Goal: Communication & Community: Answer question/provide support

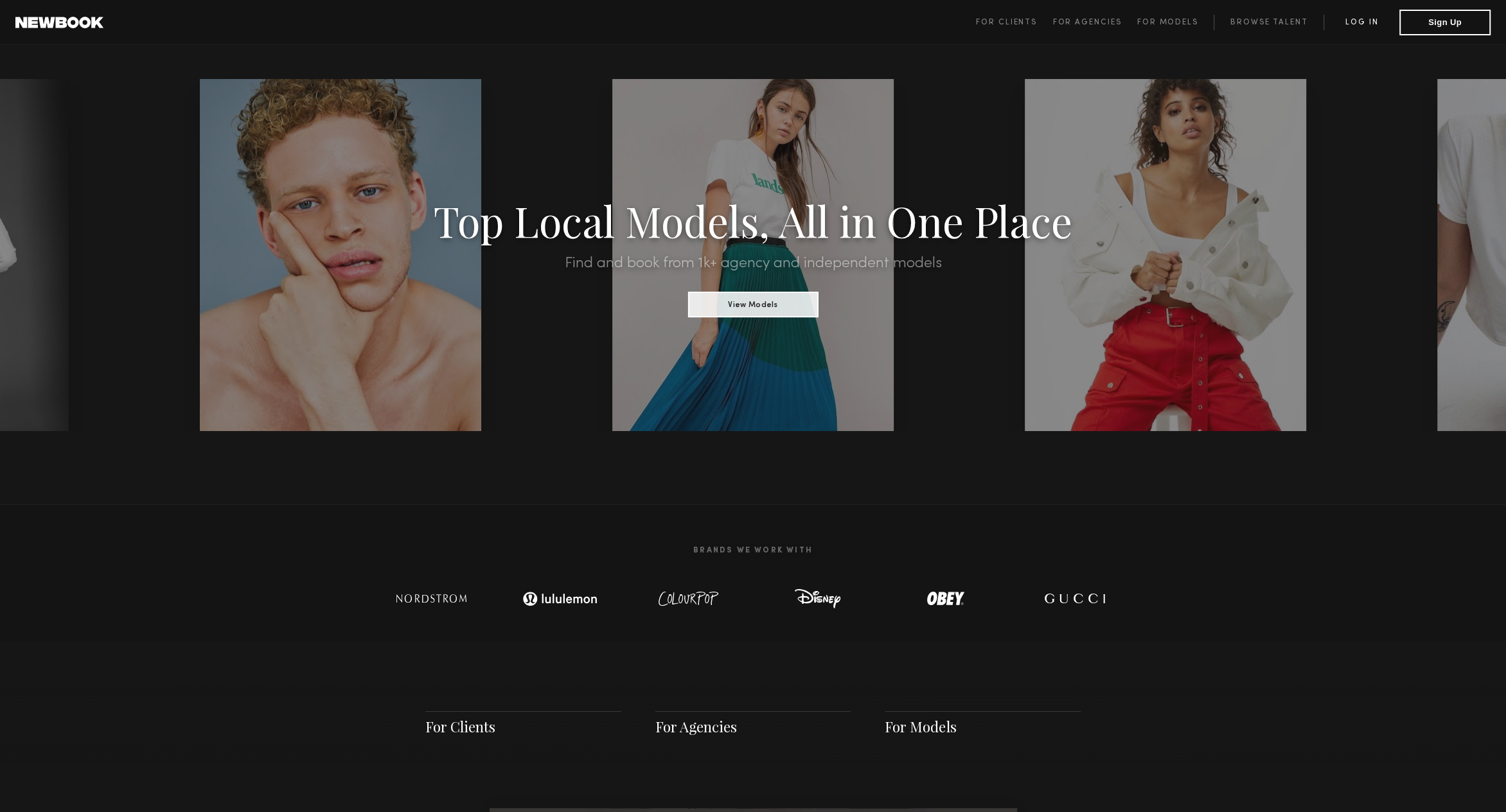
click at [1362, 21] on link "Log in" at bounding box center [1361, 22] width 76 height 15
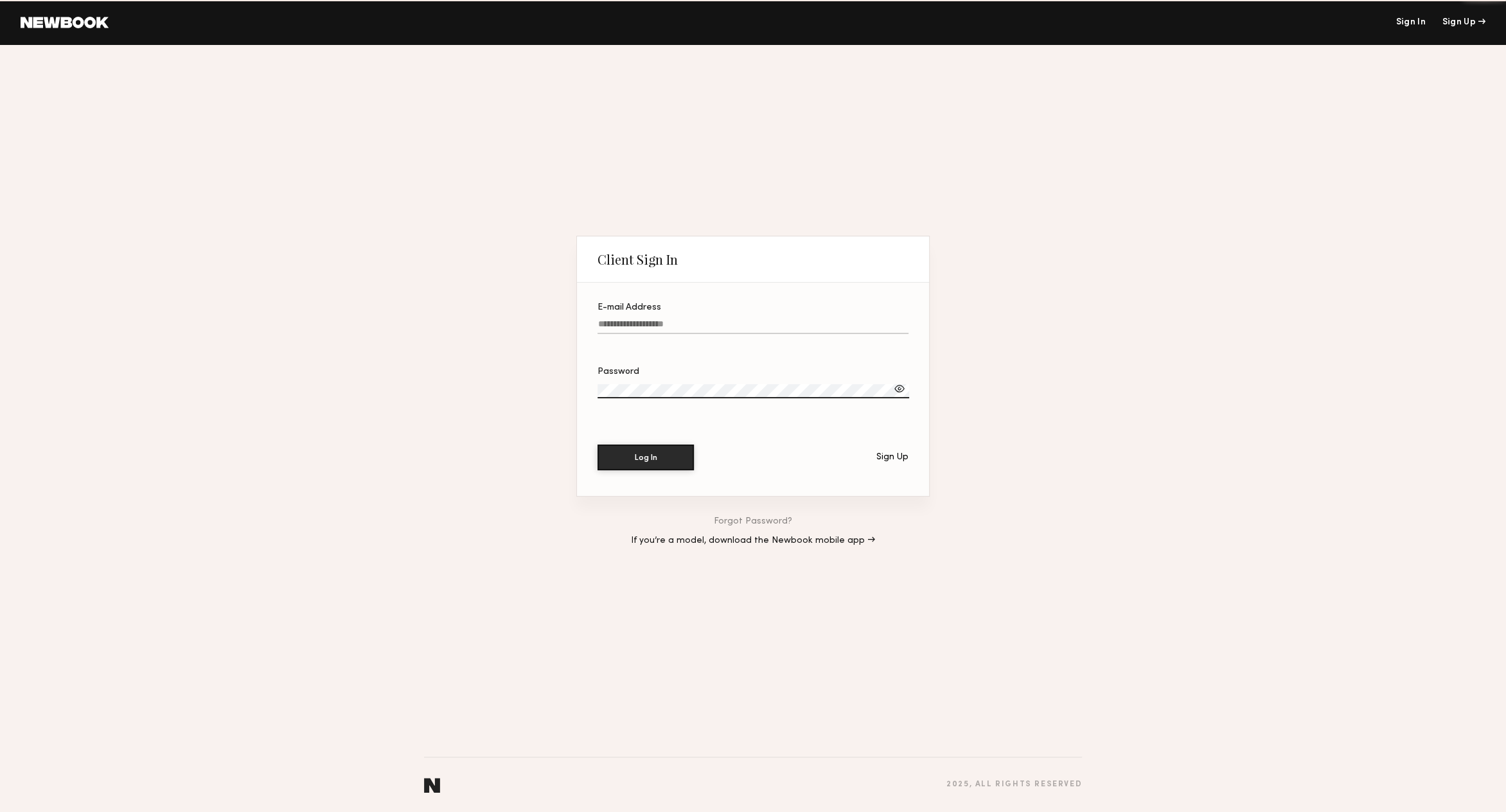
type input "**********"
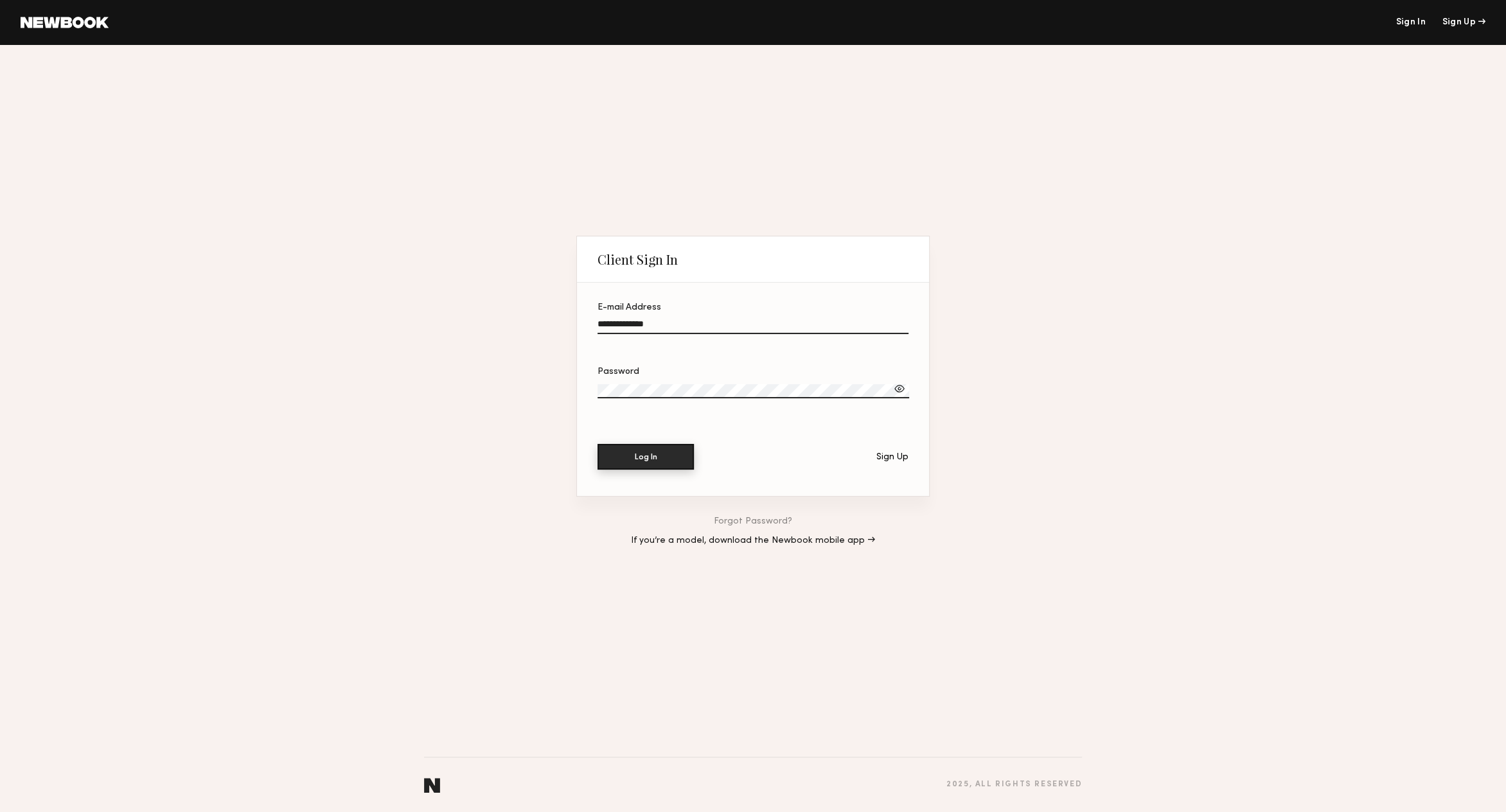
click at [676, 456] on button "Log In" at bounding box center [645, 457] width 97 height 26
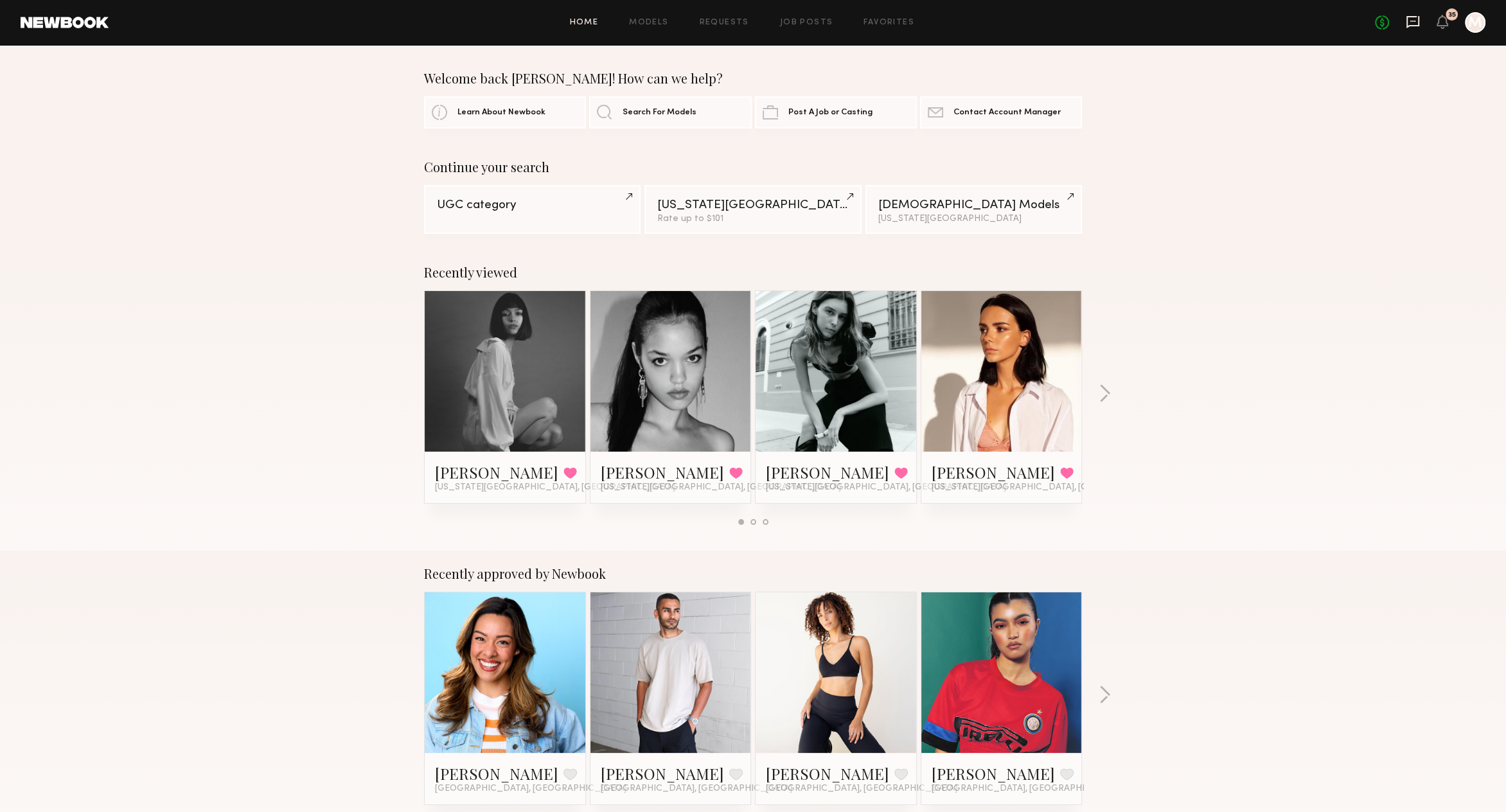
click at [1416, 21] on icon at bounding box center [1413, 21] width 15 height 15
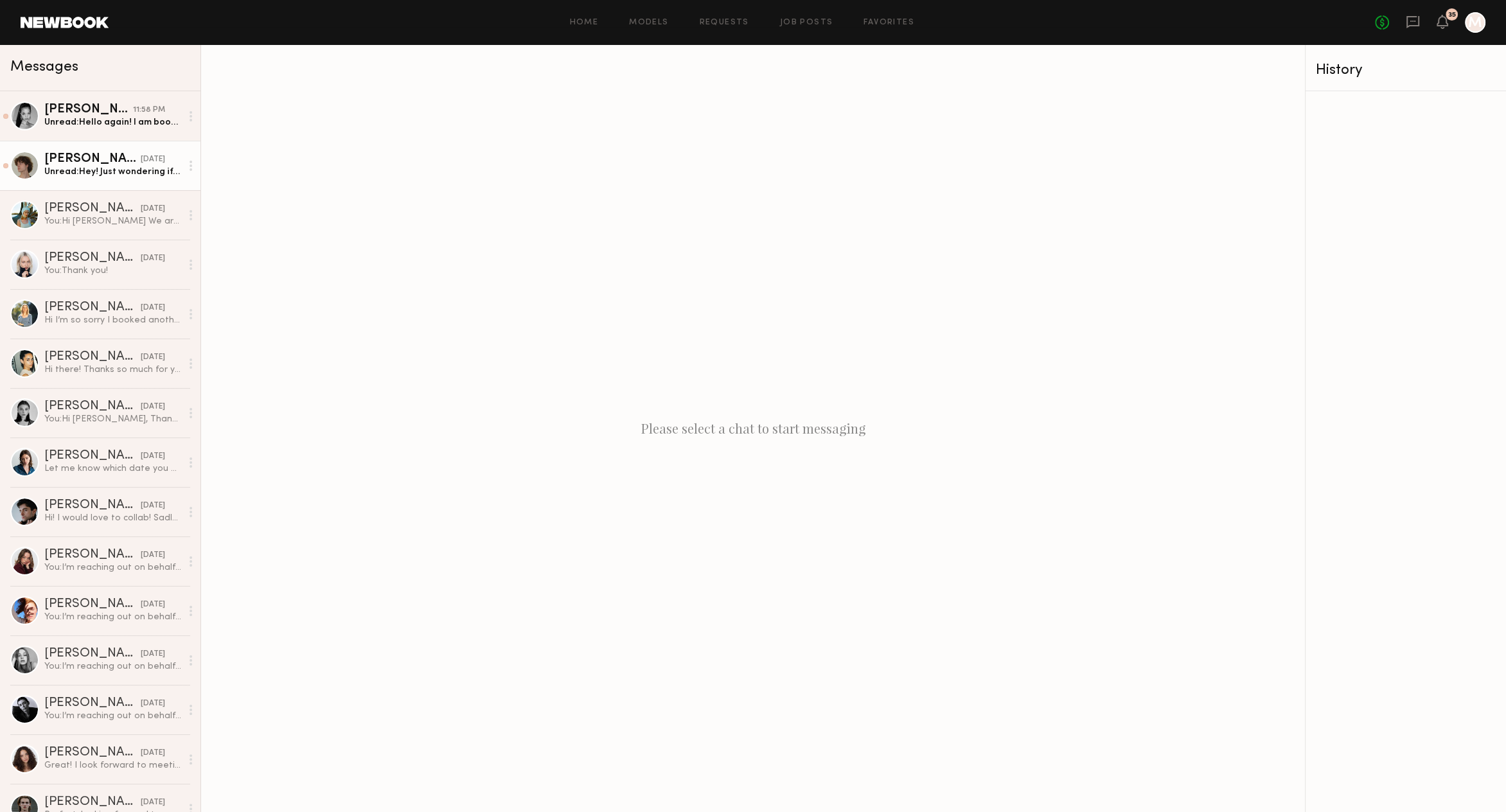
click at [99, 170] on div "Unread: Hey! Just wondering if you had any updates on the shoot [DATE]" at bounding box center [113, 172] width 137 height 12
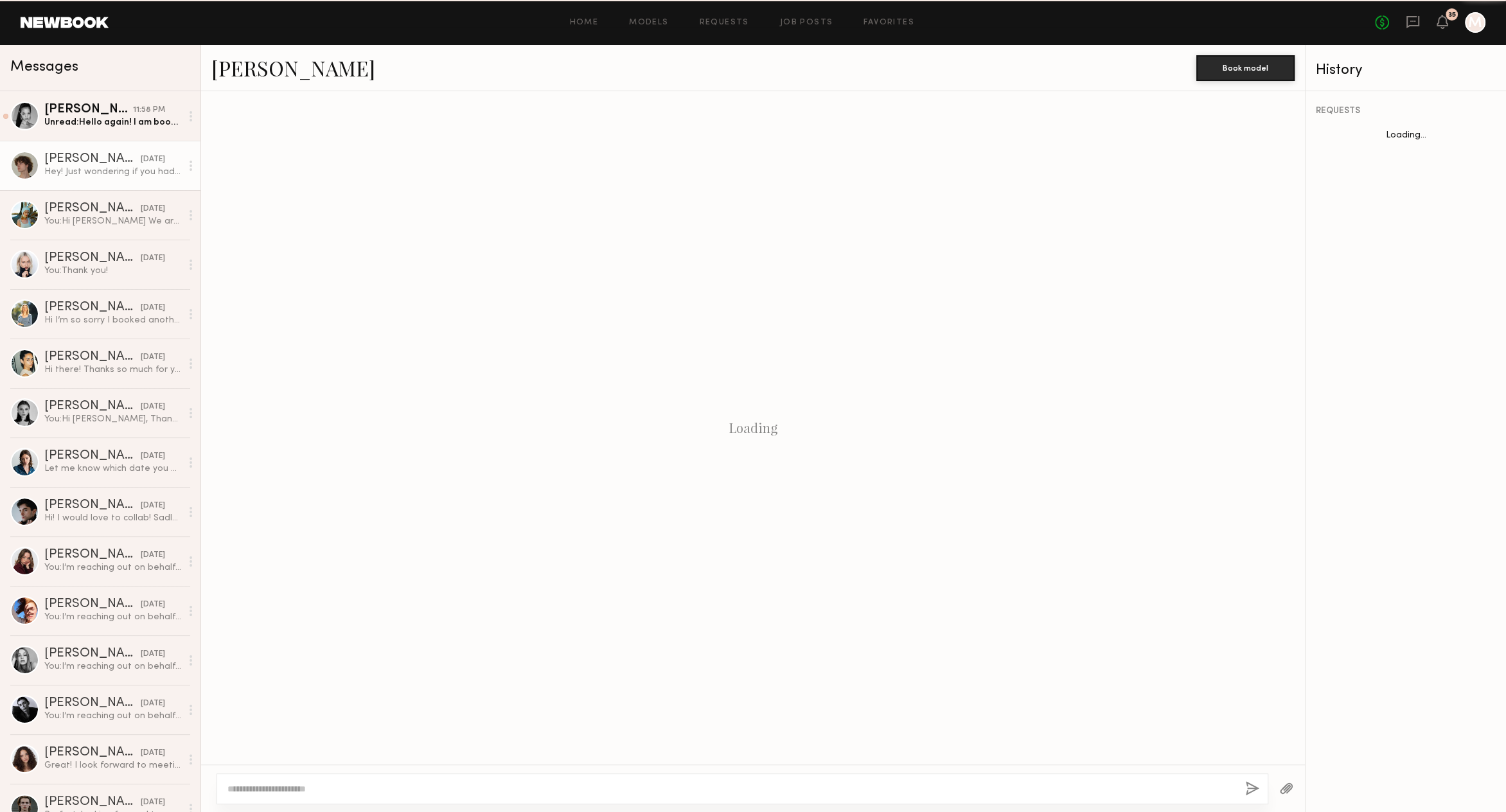
scroll to position [2082, 0]
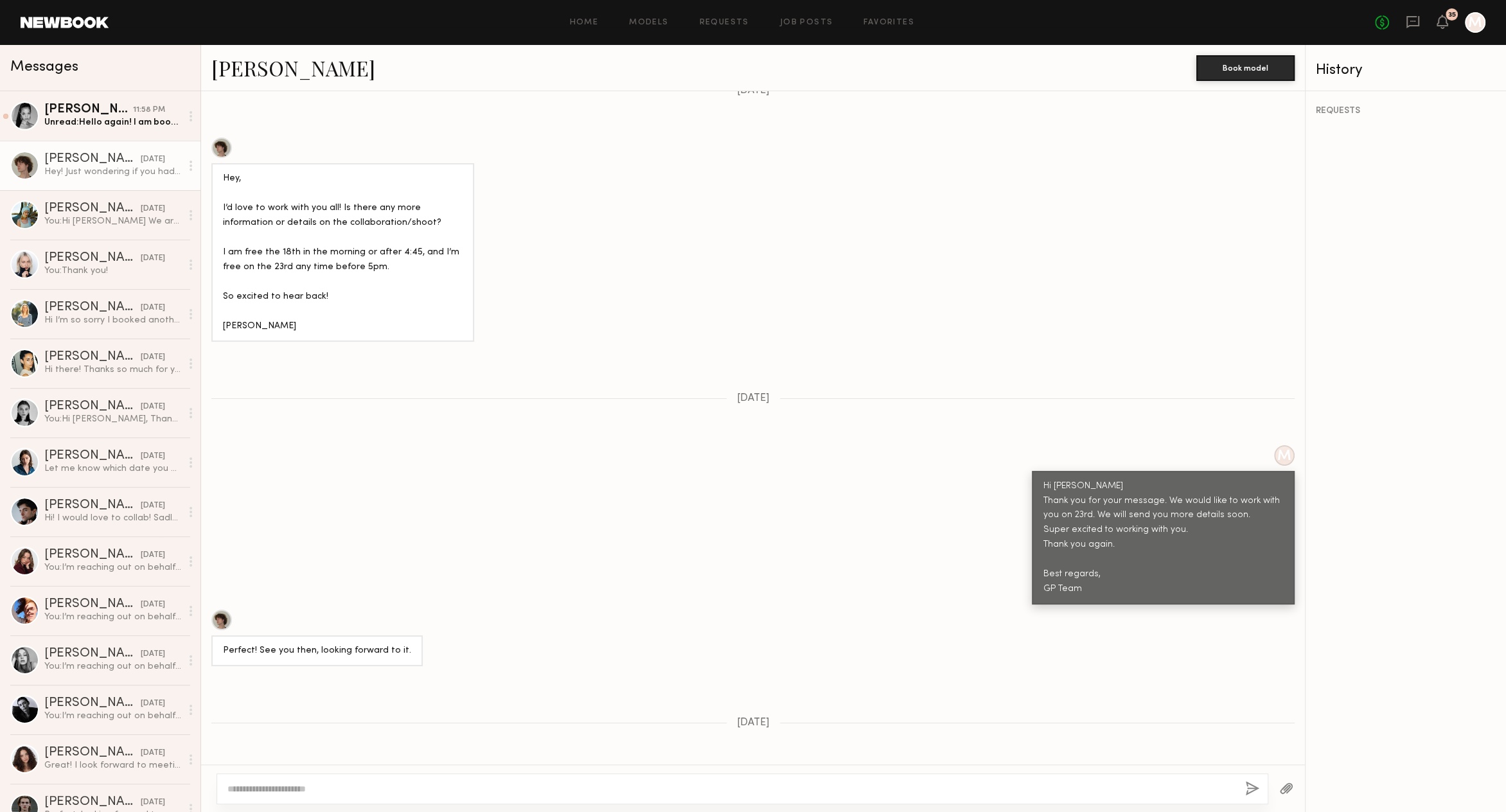
drag, startPoint x: 256, startPoint y: 724, endPoint x: 515, endPoint y: 736, distance: 259.3
click at [515, 769] on div "Hey! Just wondering if you had any updates on the shoot [DATE]" at bounding box center [753, 791] width 1104 height 45
click at [380, 778] on div "Hey! Just wondering if you had any updates on the shoot [DATE]" at bounding box center [342, 792] width 240 height 30
click at [354, 791] on textarea at bounding box center [731, 788] width 1007 height 13
type textarea "*"
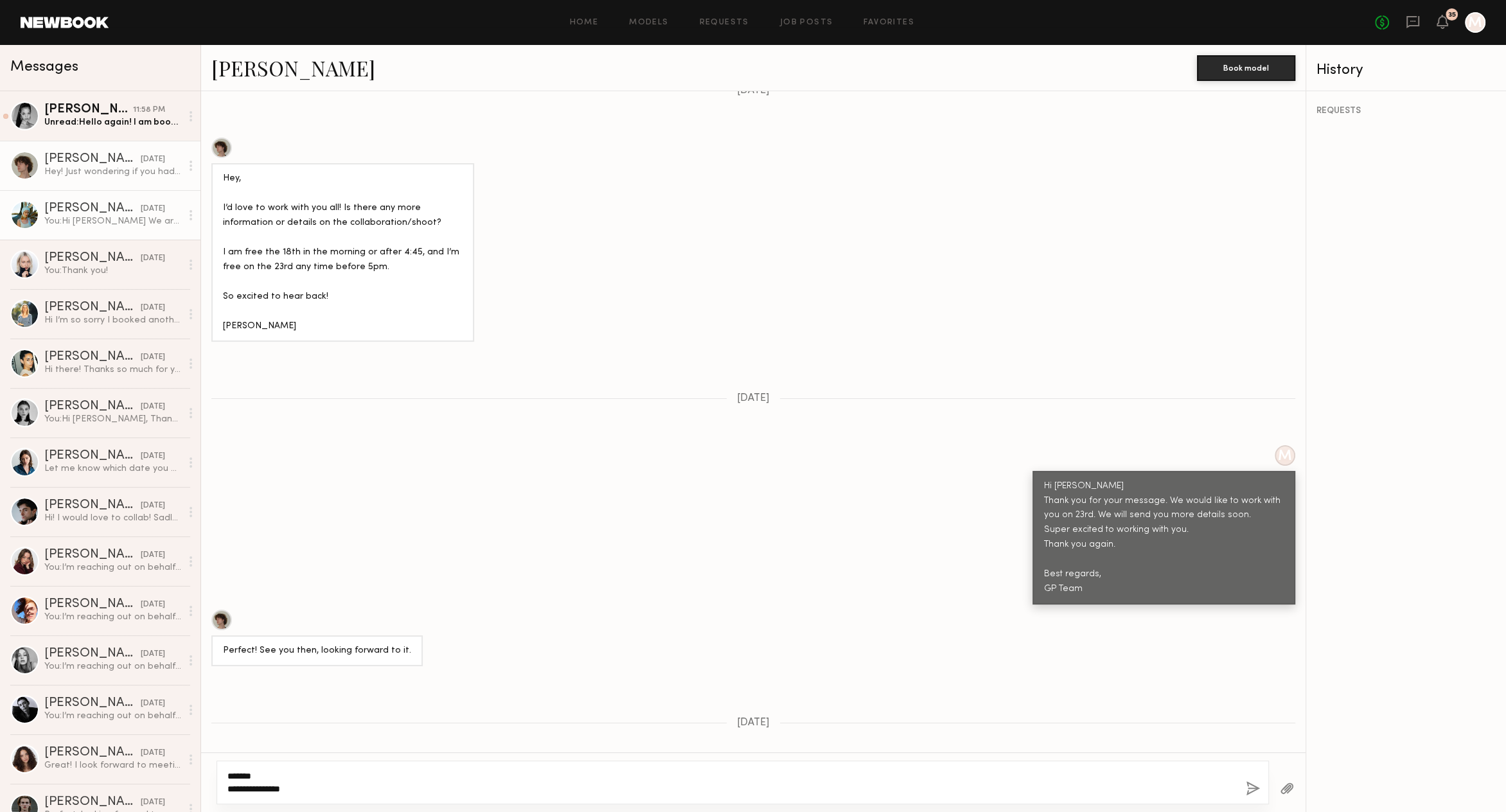
type textarea "**********"
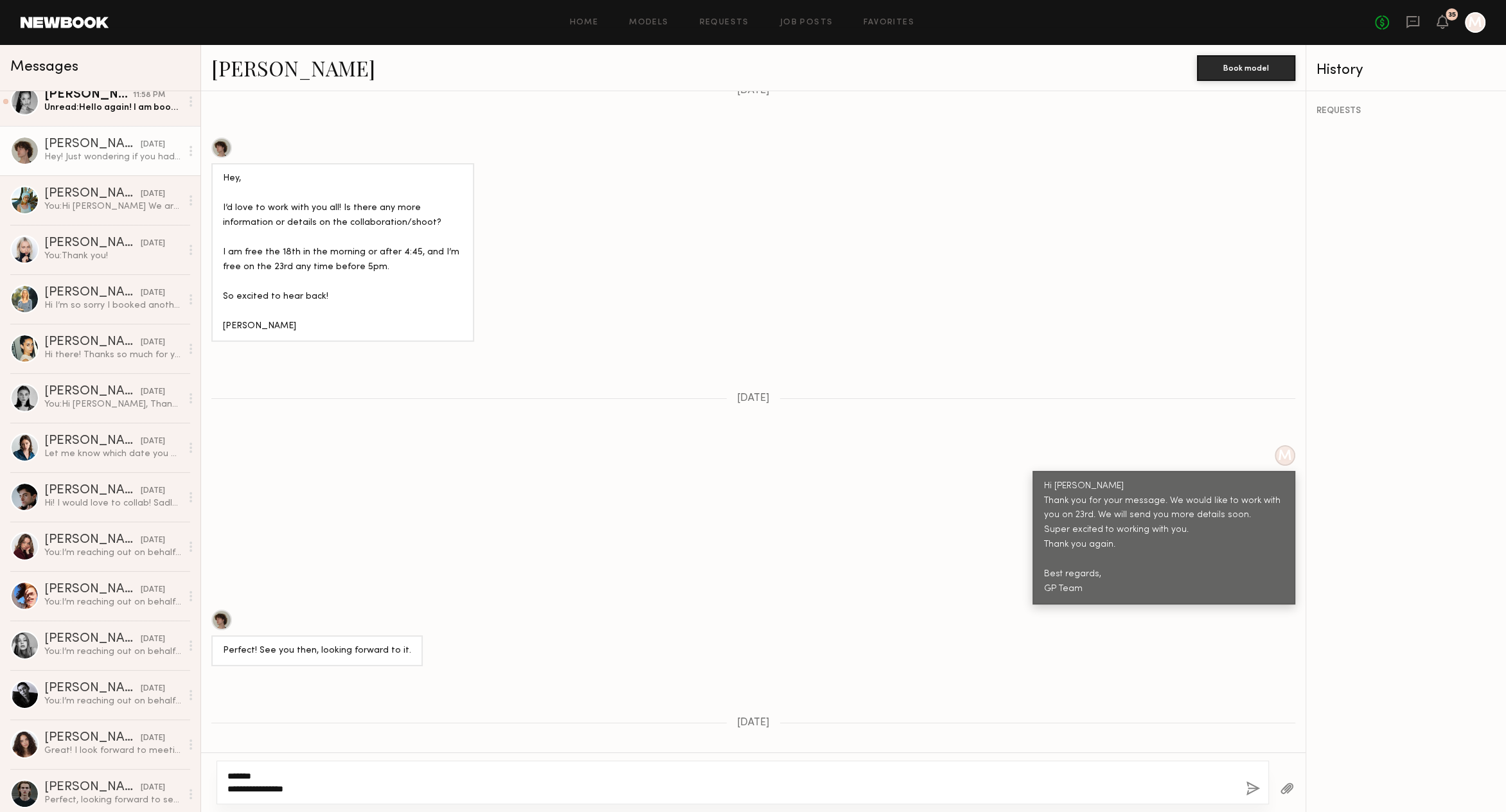
scroll to position [27, 0]
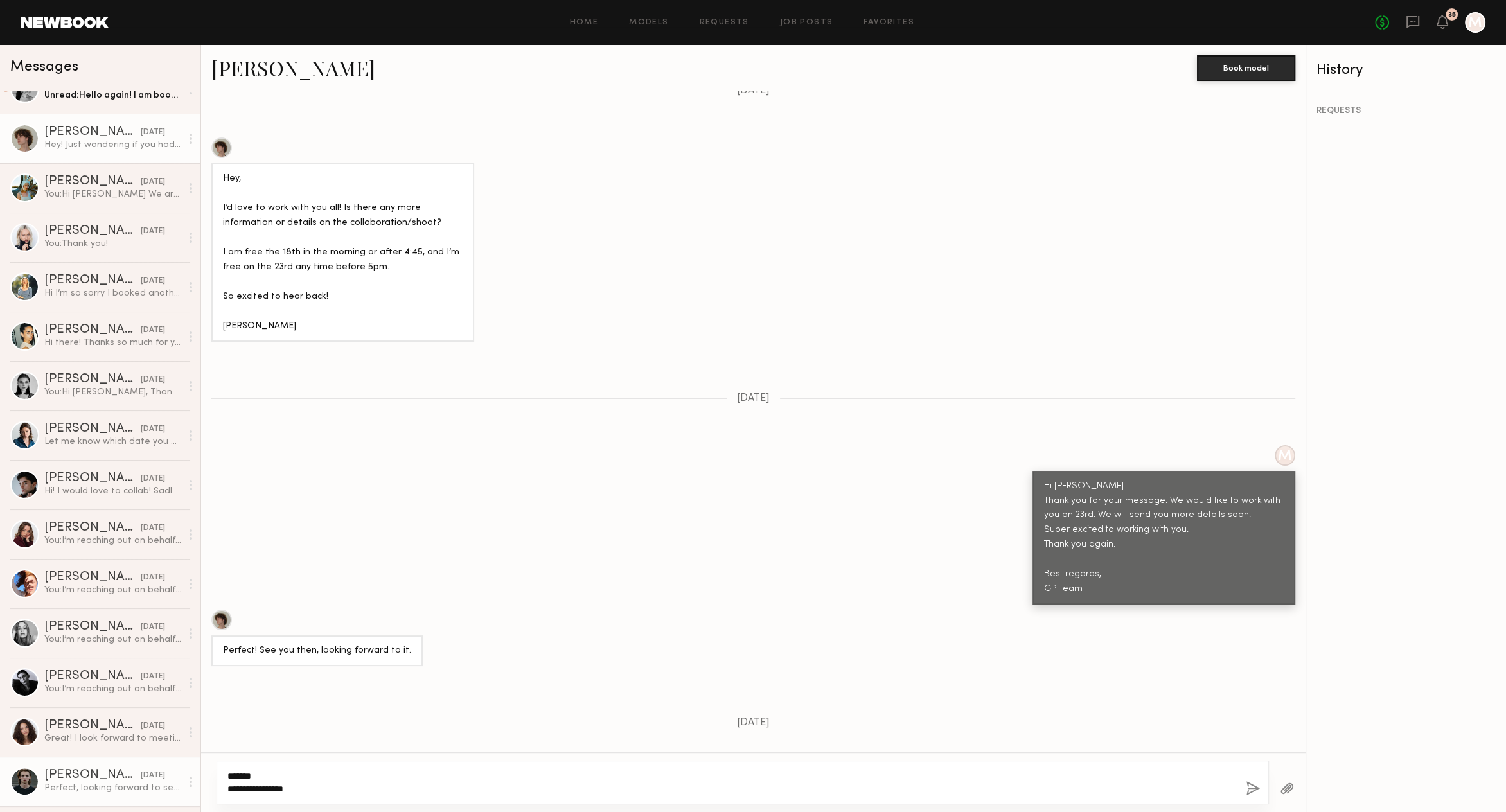
drag, startPoint x: 310, startPoint y: 792, endPoint x: 158, endPoint y: 763, distance: 154.7
click at [158, 763] on div "Messages [PERSON_NAME] 11:58 PM Unread: Hello again! I am booked [DATE] and [DA…" at bounding box center [753, 429] width 1506 height 767
drag, startPoint x: 283, startPoint y: 399, endPoint x: 234, endPoint y: 337, distance: 79.0
click at [283, 445] on div "M Hi [PERSON_NAME] Thank you for your message. We would like to work with you o…" at bounding box center [753, 525] width 1104 height 160
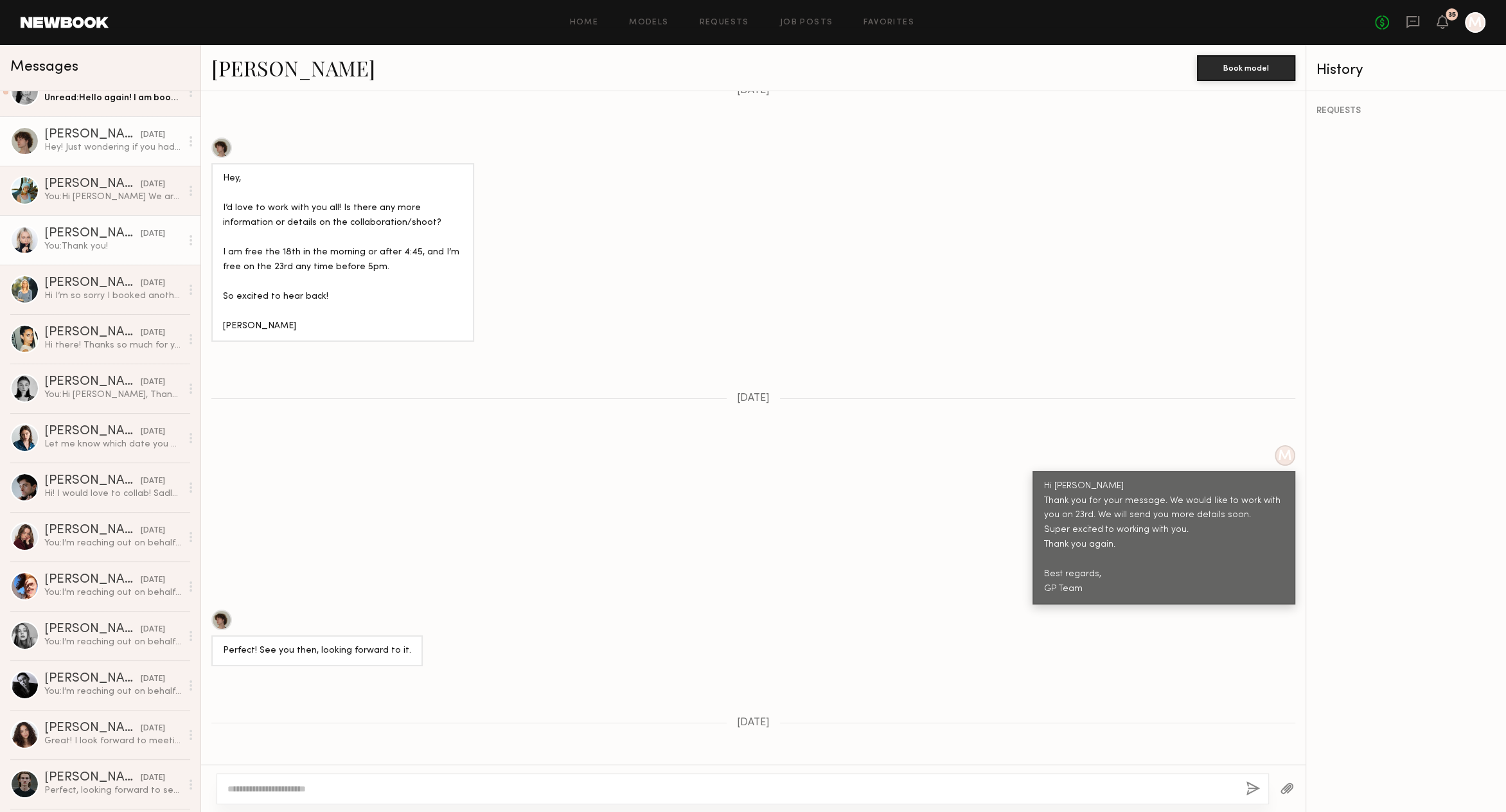
scroll to position [0, 0]
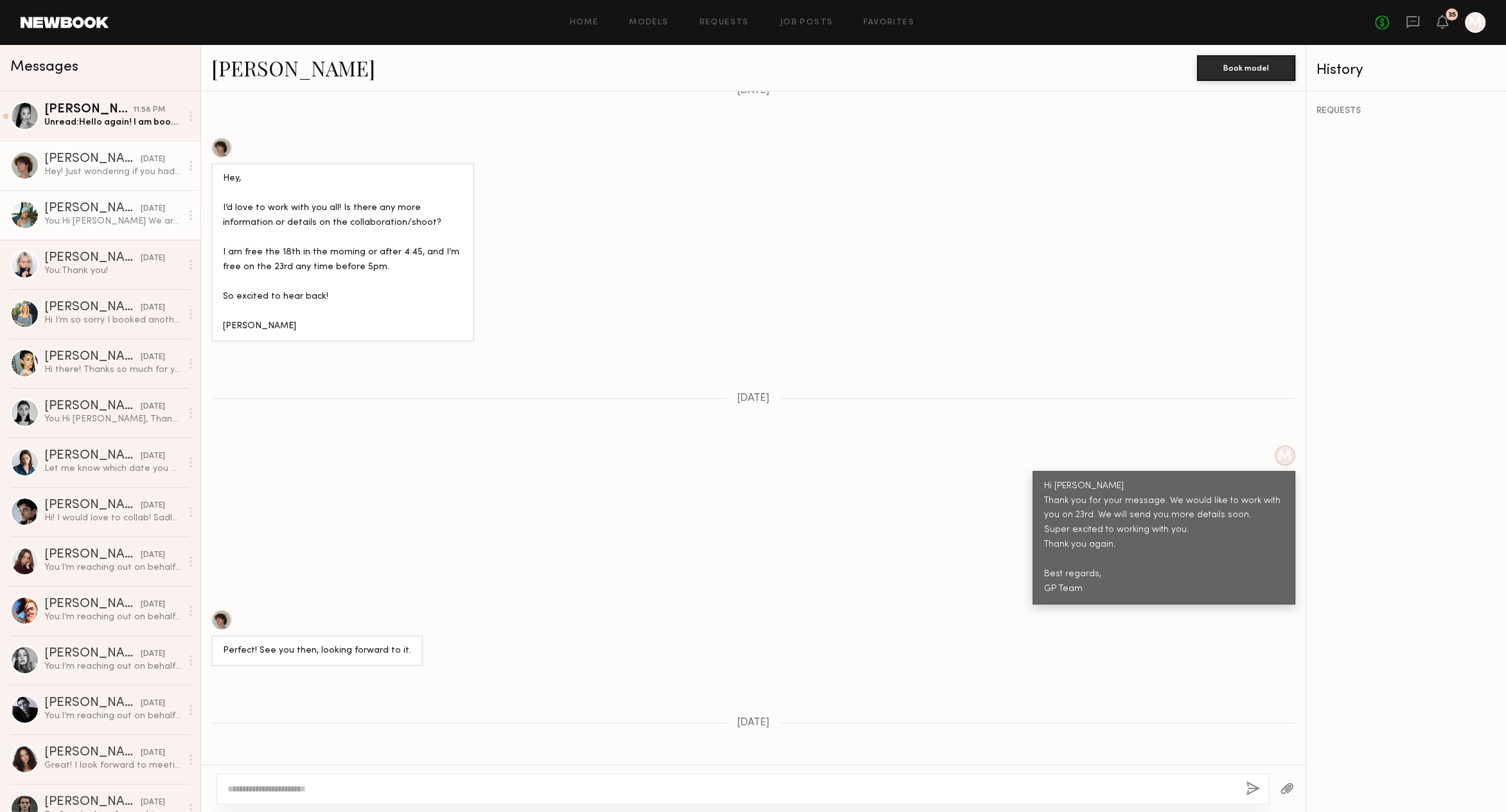
click at [115, 217] on div "You: Hi [PERSON_NAME] We are from GELATO PIQUE. We would like to work with you …" at bounding box center [113, 221] width 137 height 12
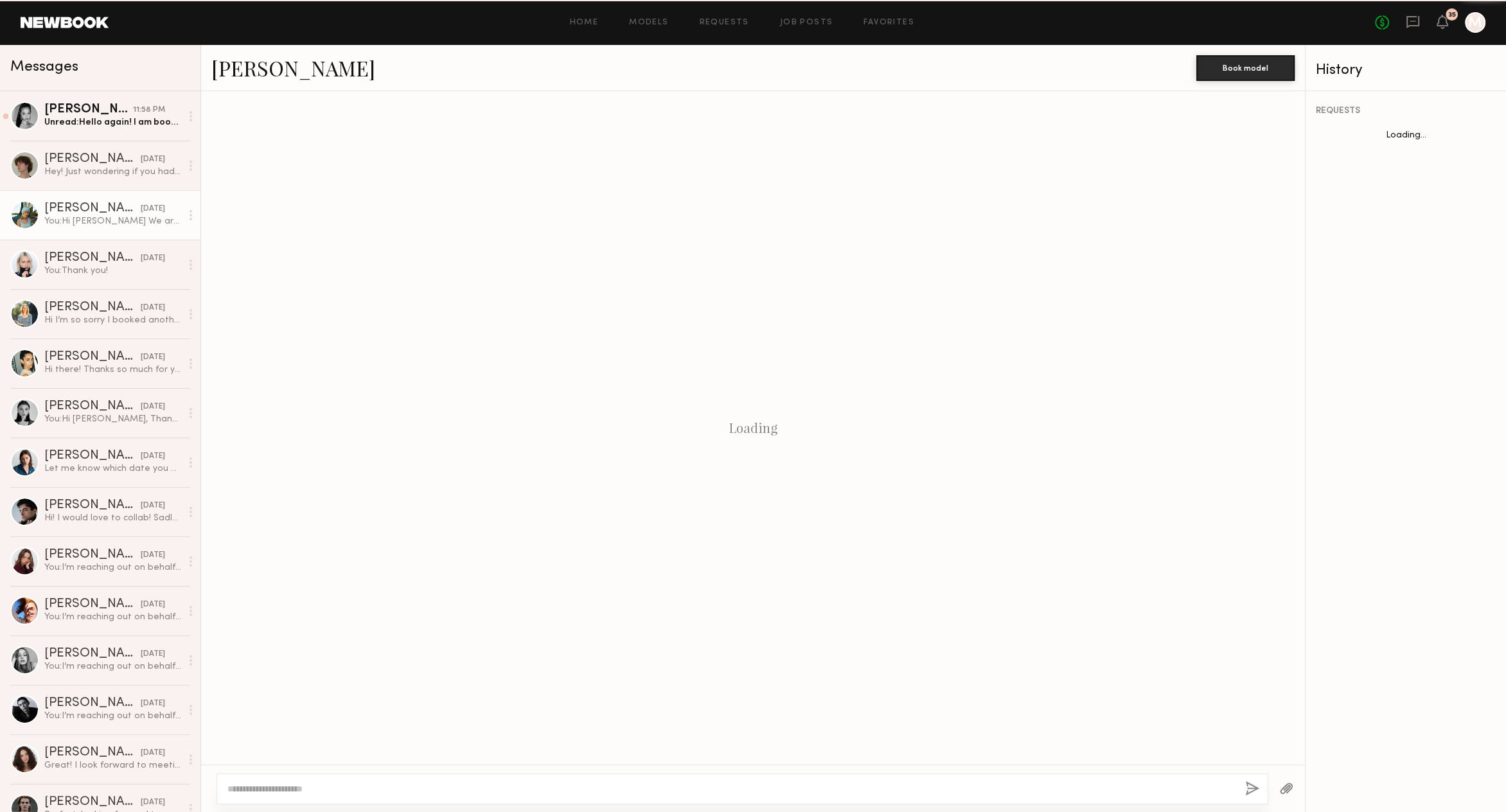
scroll to position [1099, 0]
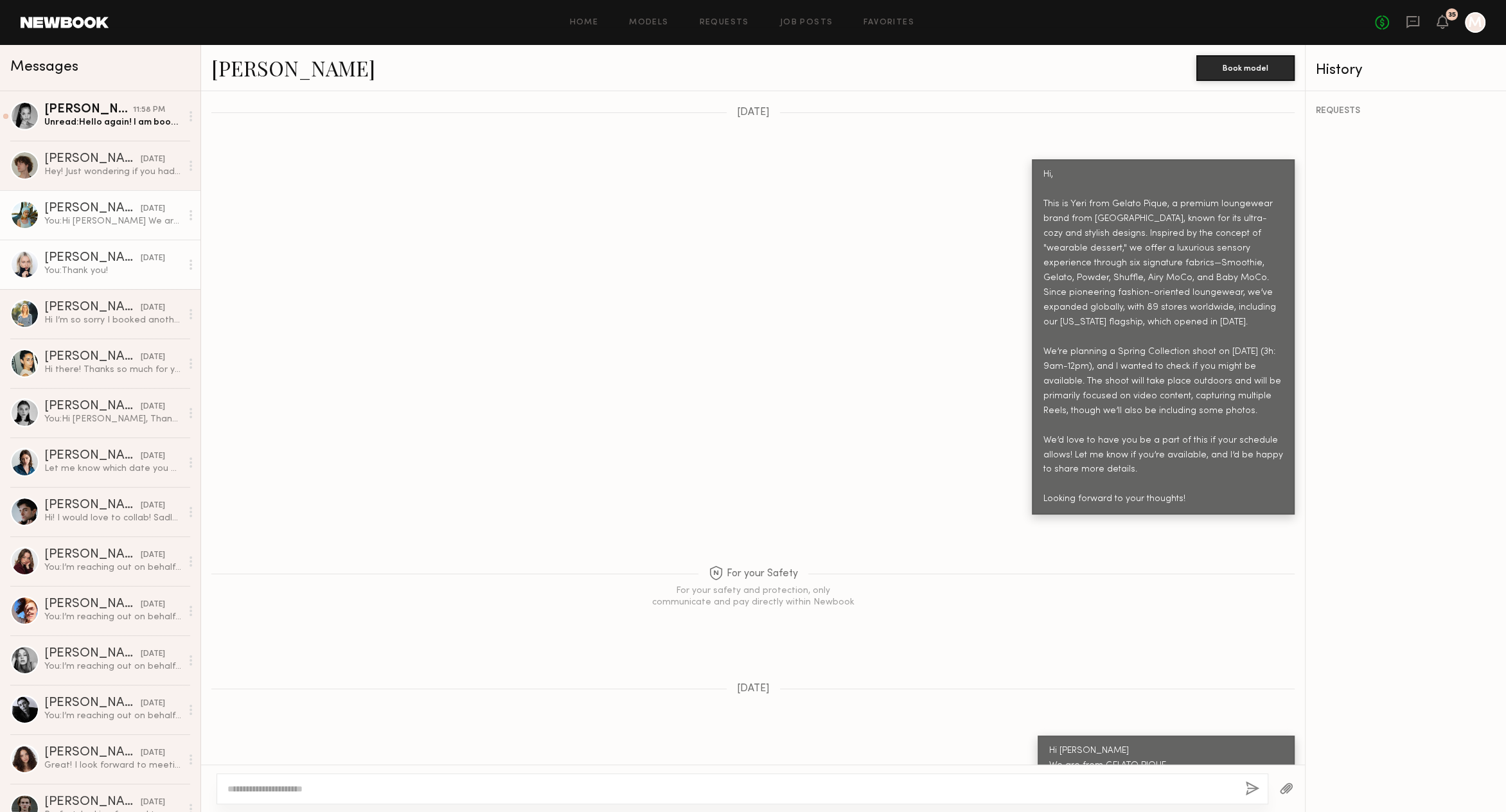
click at [115, 270] on div "You: Thank you!" at bounding box center [113, 270] width 137 height 12
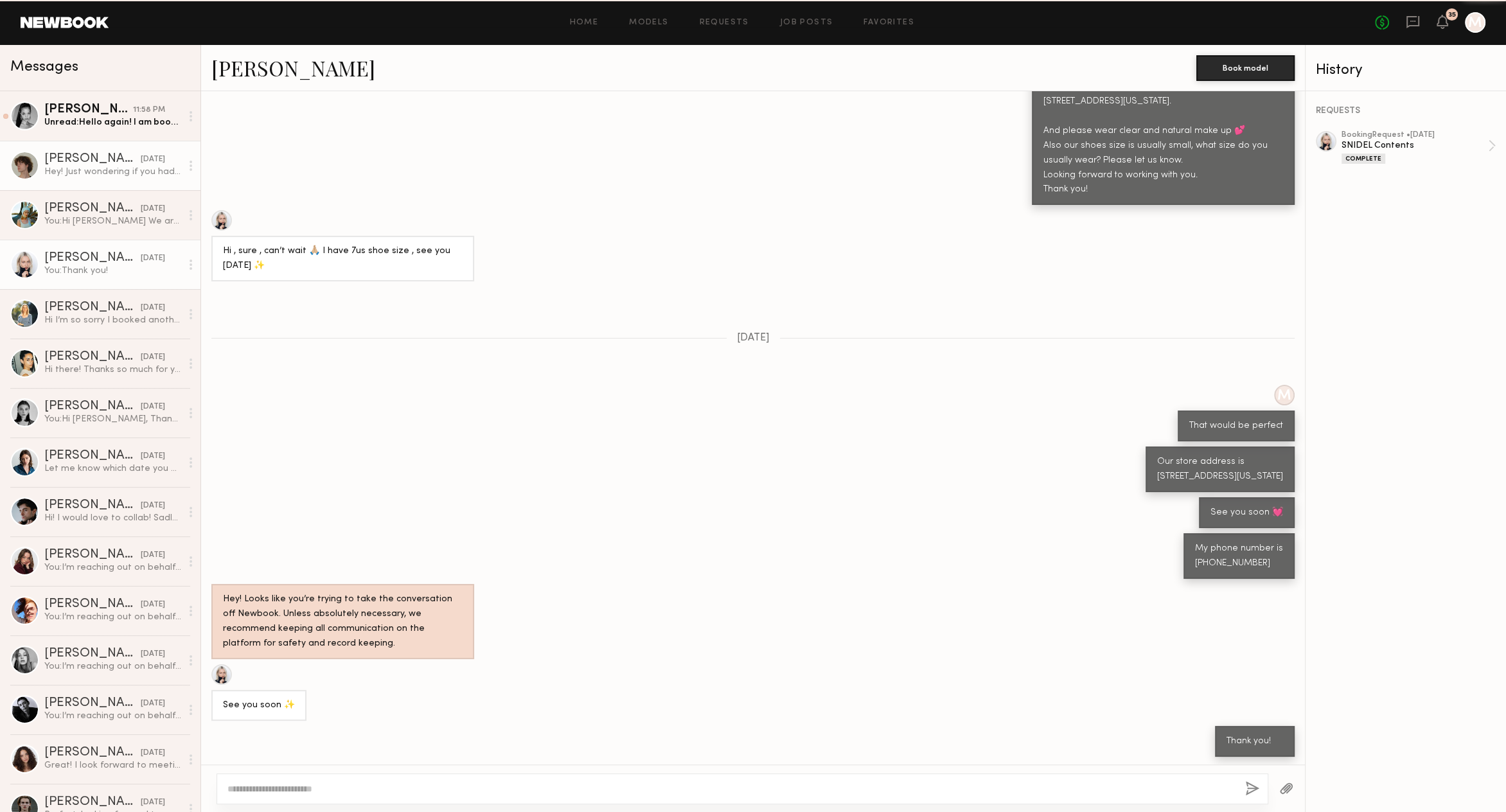
scroll to position [398, 0]
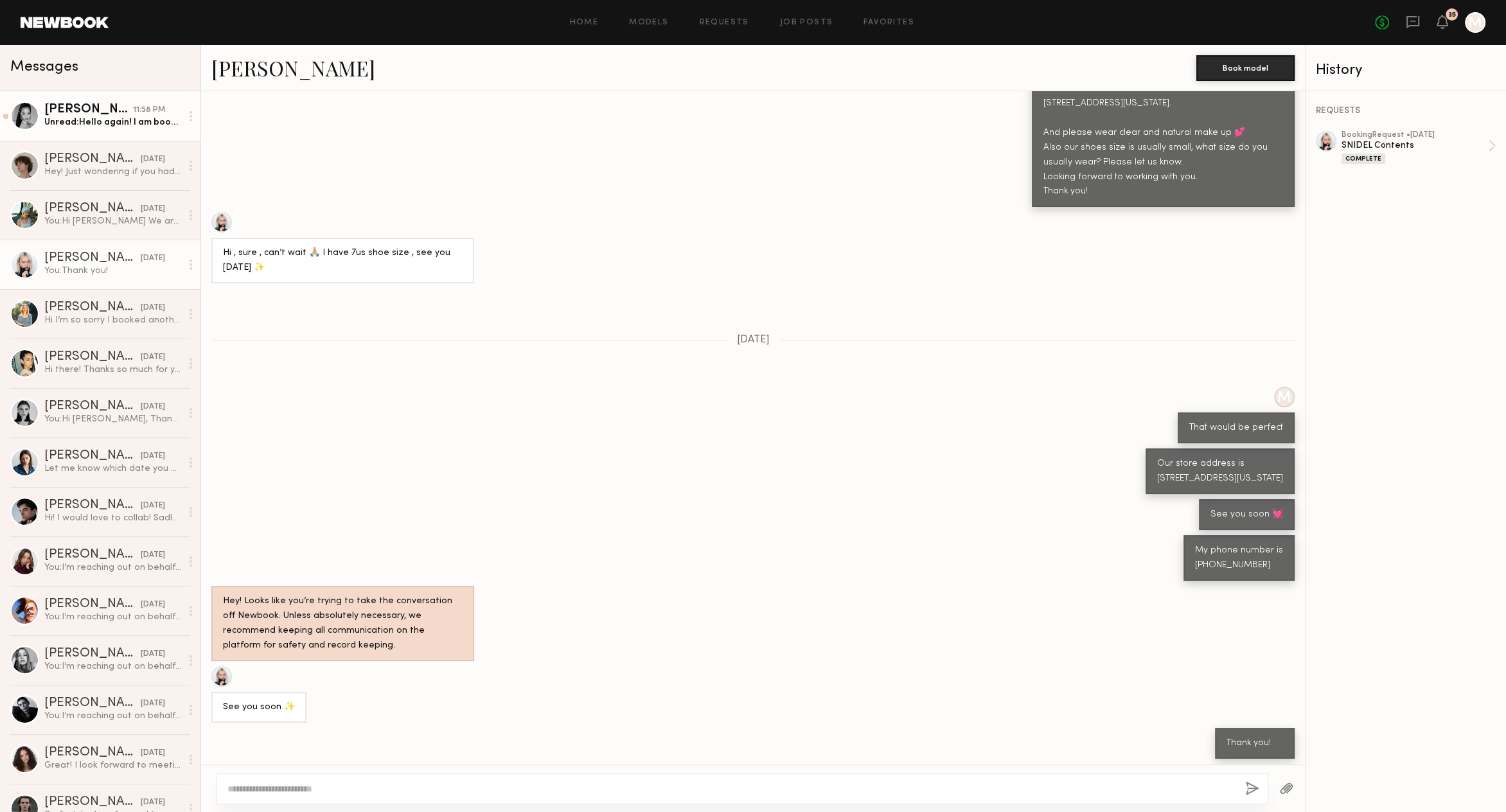
click at [86, 127] on div "Unread: Hello again! I am booked [DATE] and [DATE] of next week. Thank you for …" at bounding box center [113, 122] width 137 height 12
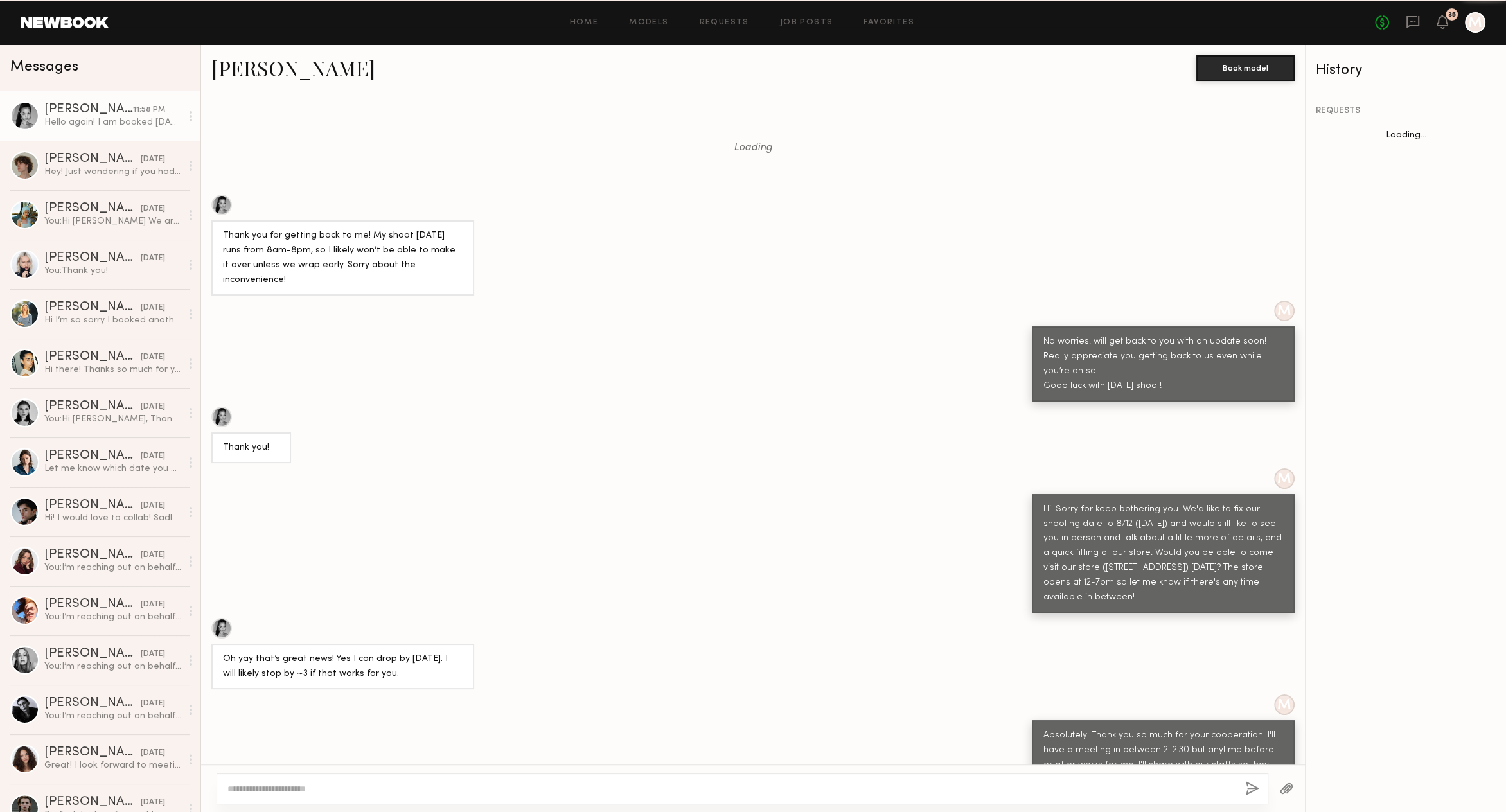
scroll to position [738, 0]
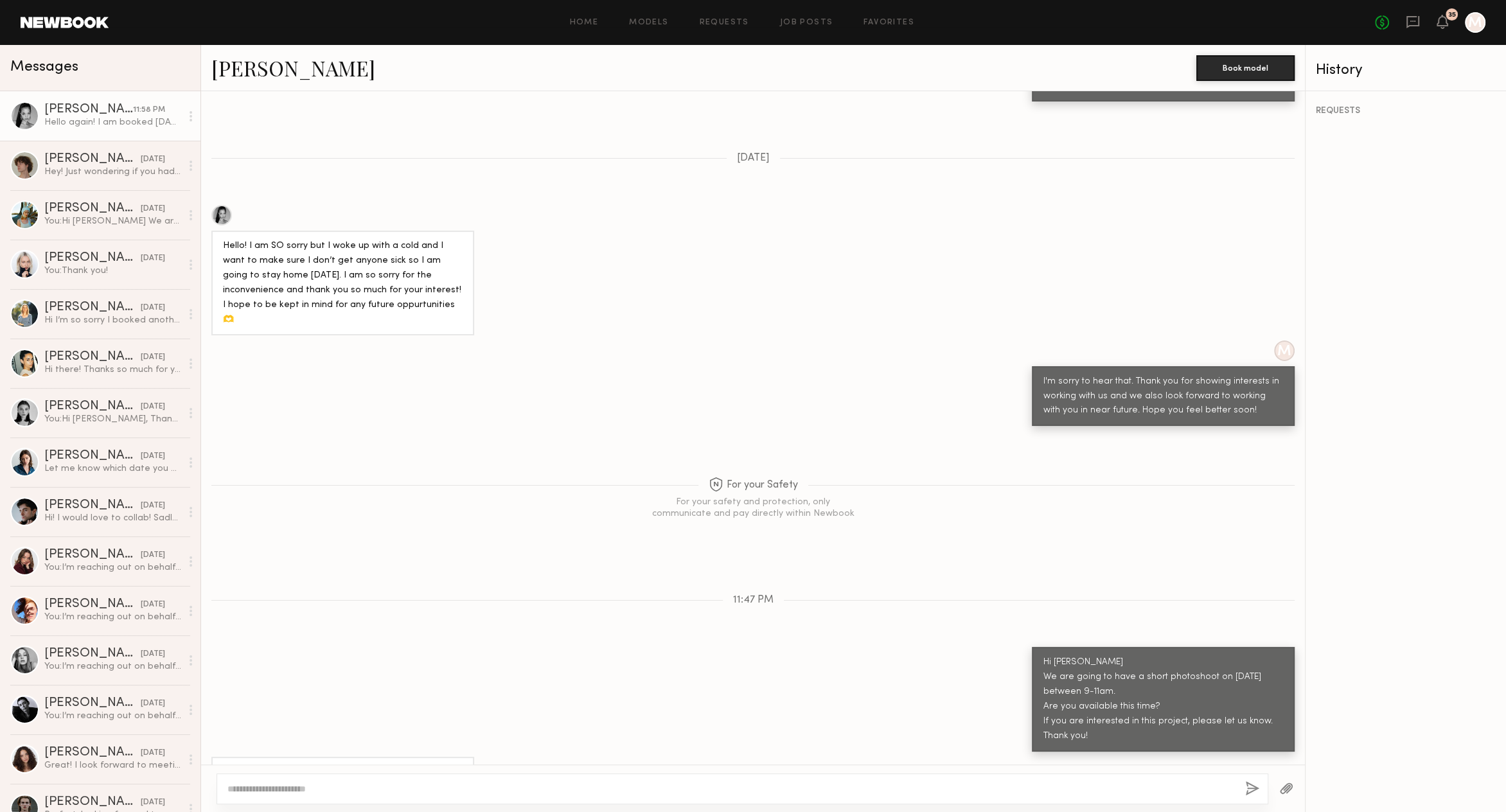
drag, startPoint x: 235, startPoint y: 741, endPoint x: 377, endPoint y: 749, distance: 142.2
click at [377, 756] on div "Hello again! I am booked [DATE] and [DATE] of next week. Thank you for keeping …" at bounding box center [342, 786] width 263 height 61
click at [507, 756] on div "Hello again! I am booked [DATE] and [DATE] of next week. Thank you for keeping …" at bounding box center [753, 786] width 1104 height 61
click at [397, 782] on textarea at bounding box center [731, 788] width 1007 height 13
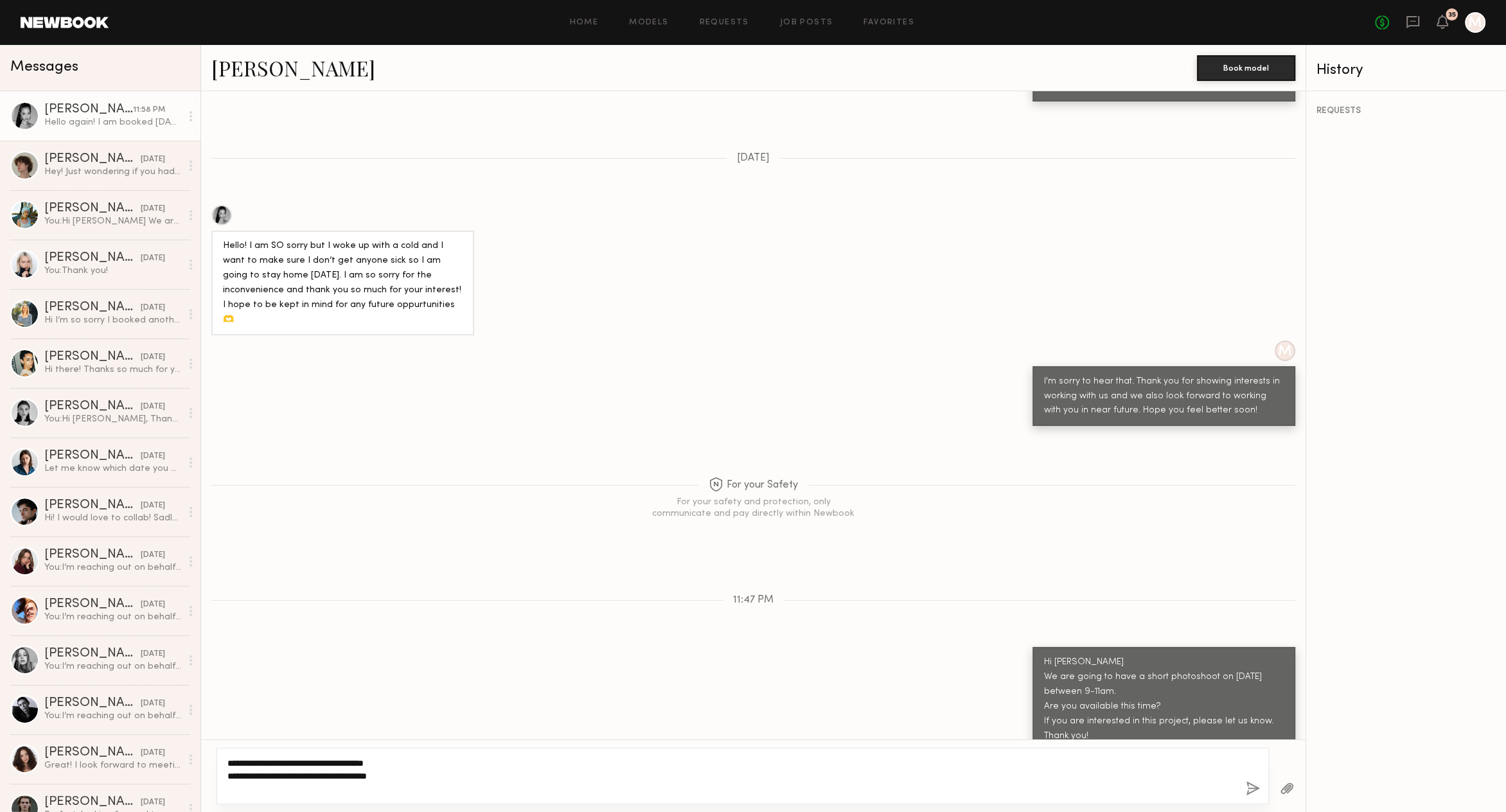
type textarea "**********"
click at [1251, 783] on button "button" at bounding box center [1253, 789] width 15 height 16
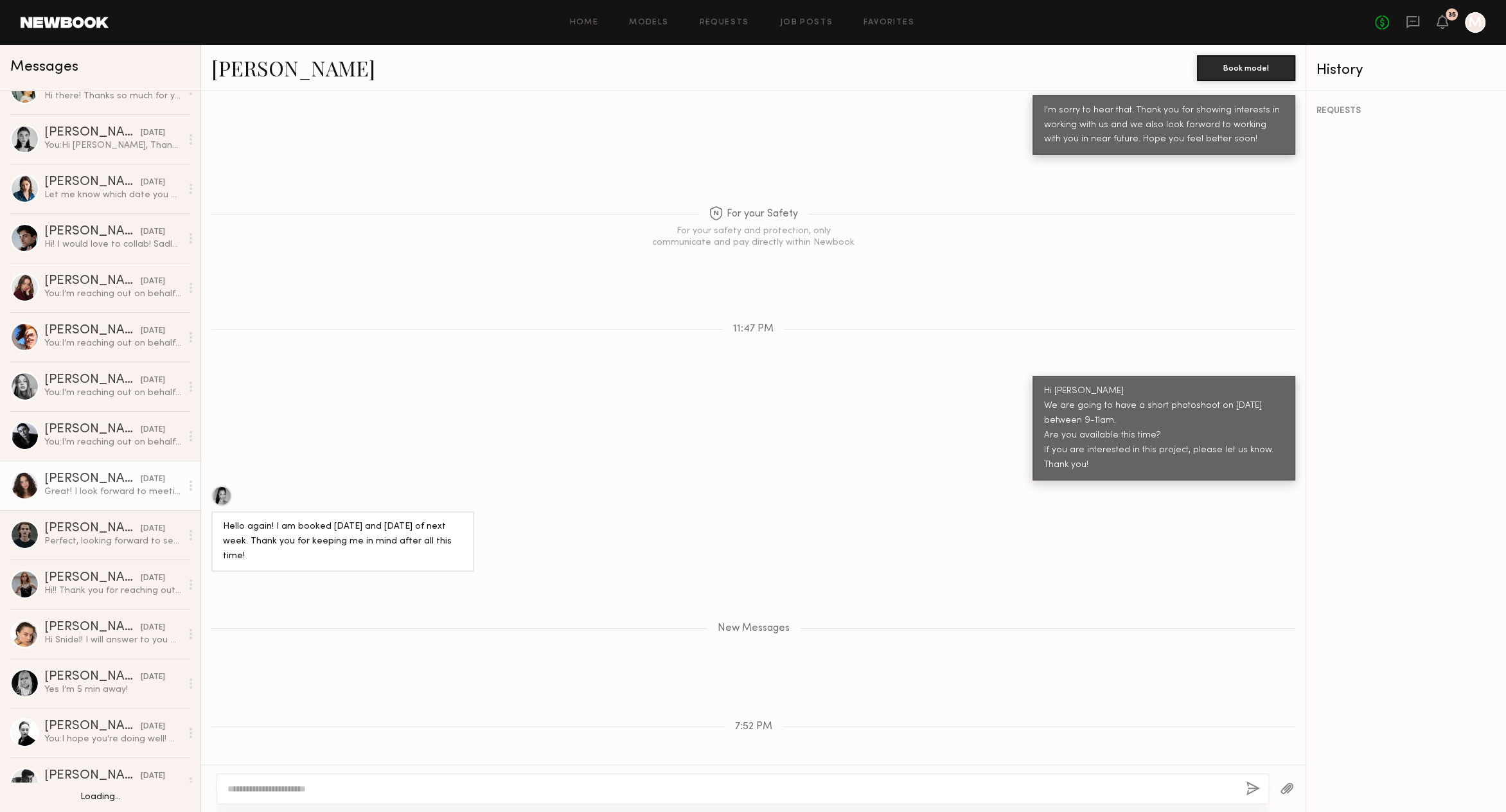
scroll to position [280, 0]
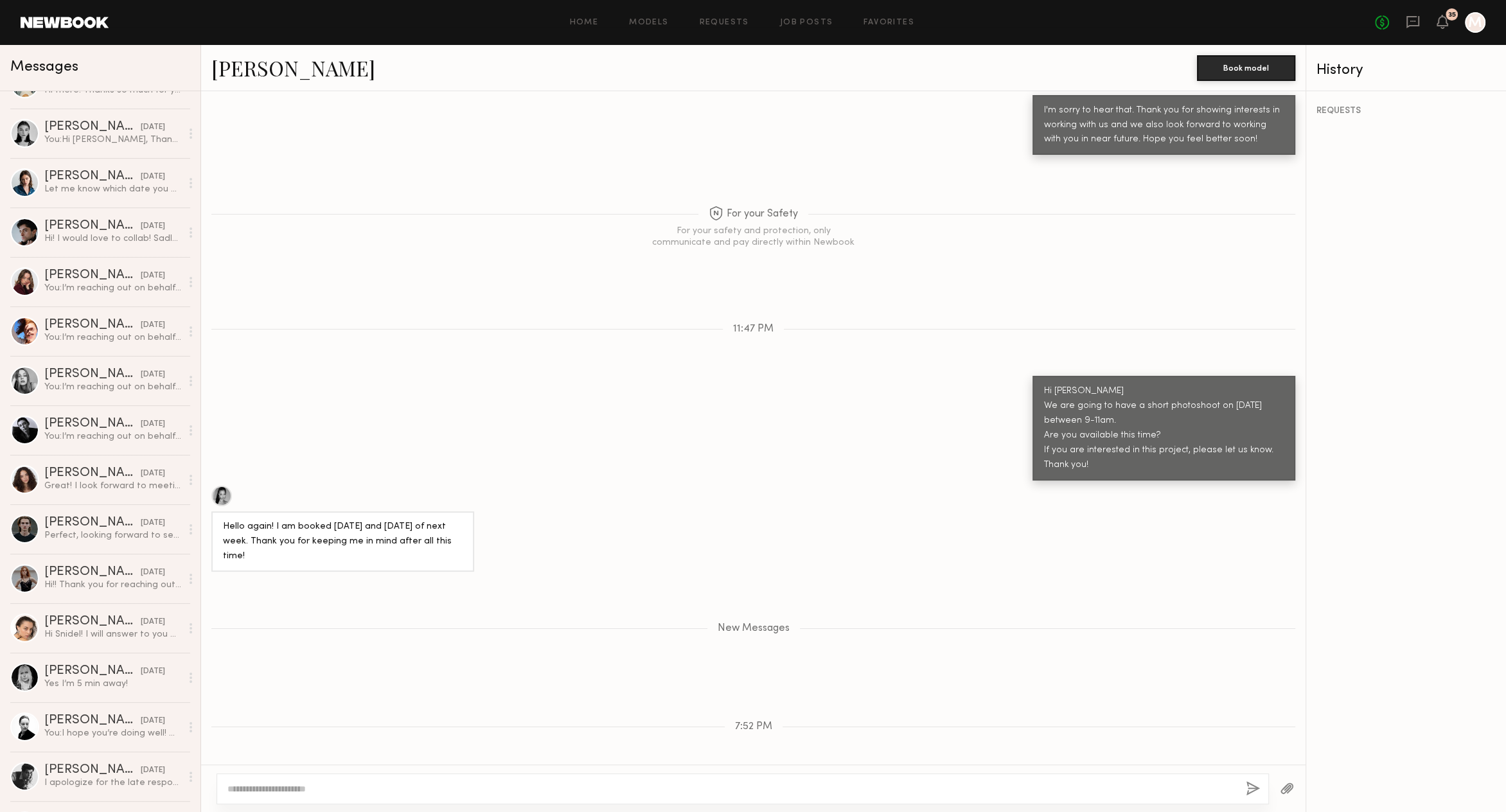
click at [637, 17] on div "Home Models Requests Job Posts Favorites Sign Out No fees up to $5,000 35 M" at bounding box center [797, 22] width 1377 height 21
click at [643, 24] on link "Models" at bounding box center [649, 23] width 39 height 9
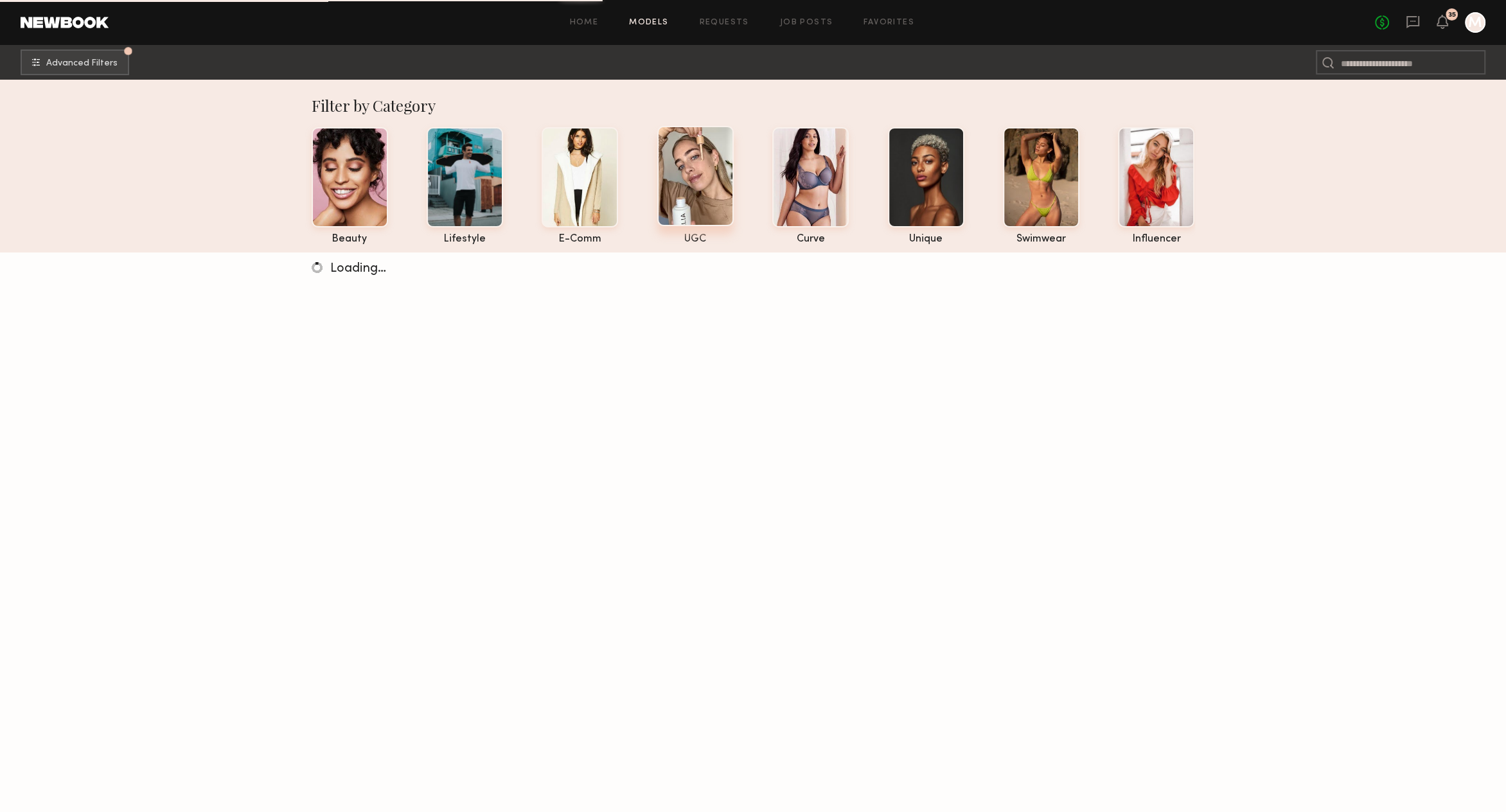
click at [703, 171] on div at bounding box center [695, 175] width 76 height 100
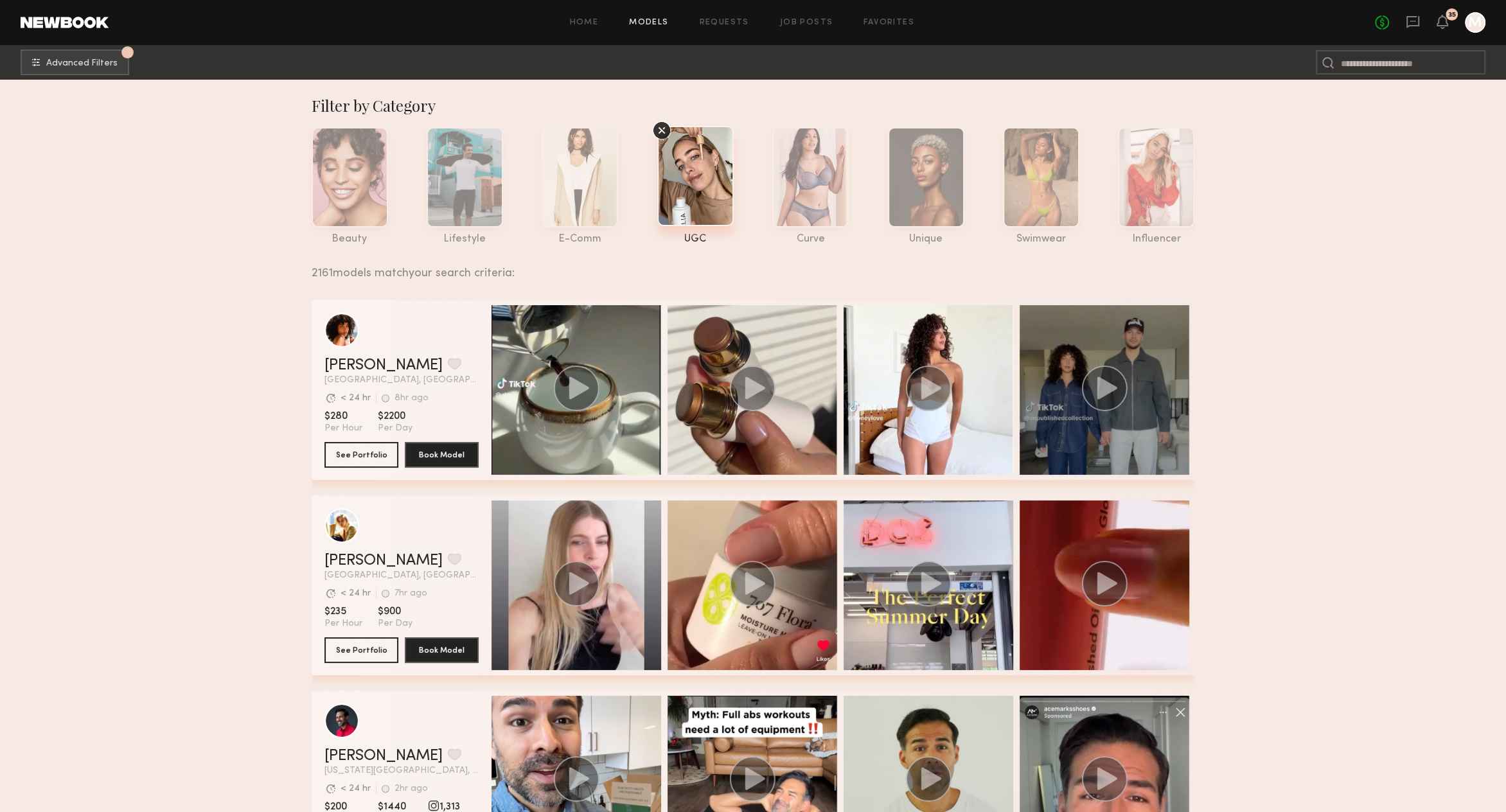
click at [1063, 424] on div "grid" at bounding box center [1104, 390] width 169 height 169
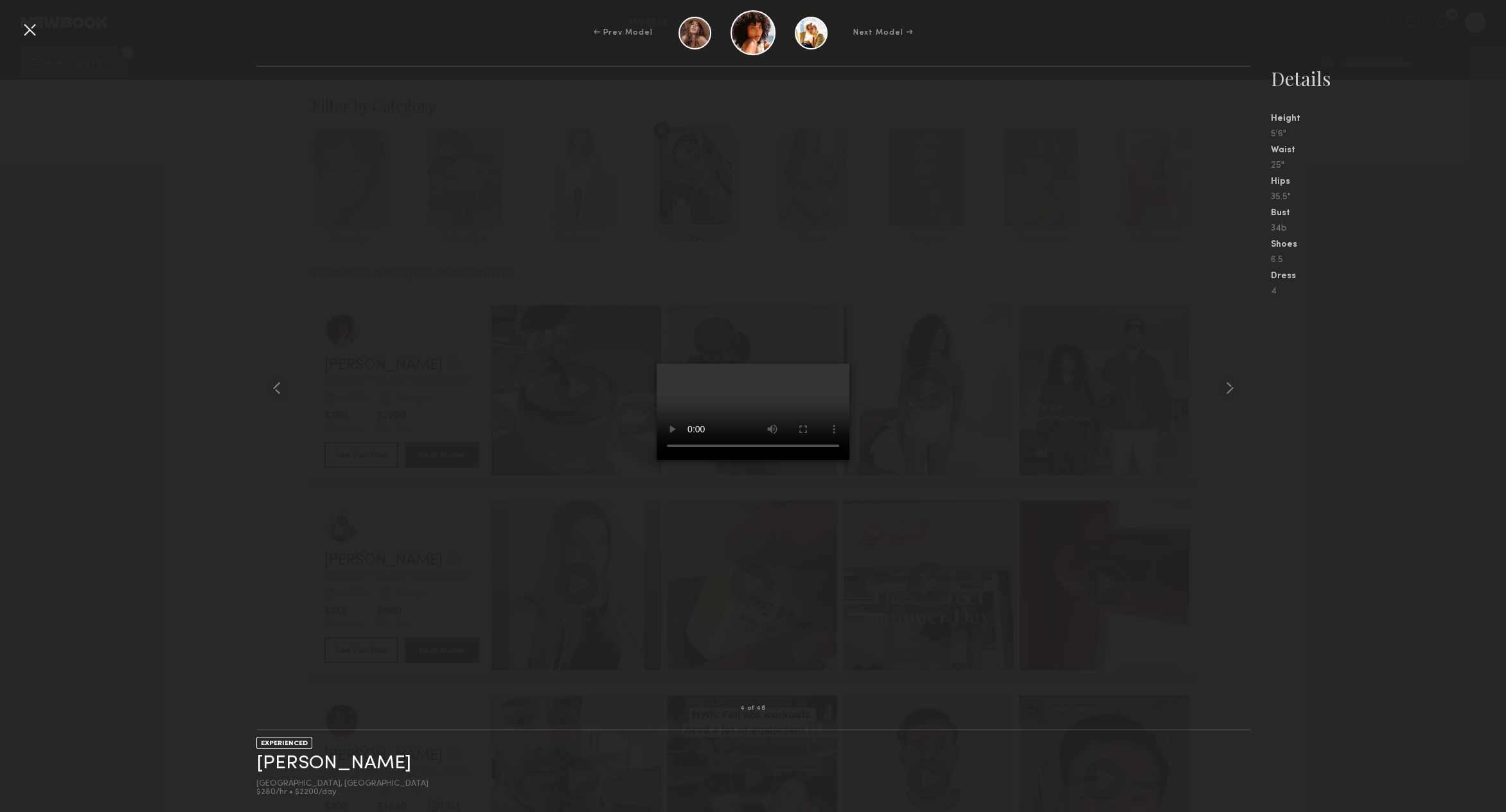
click at [34, 27] on div at bounding box center [30, 30] width 21 height 21
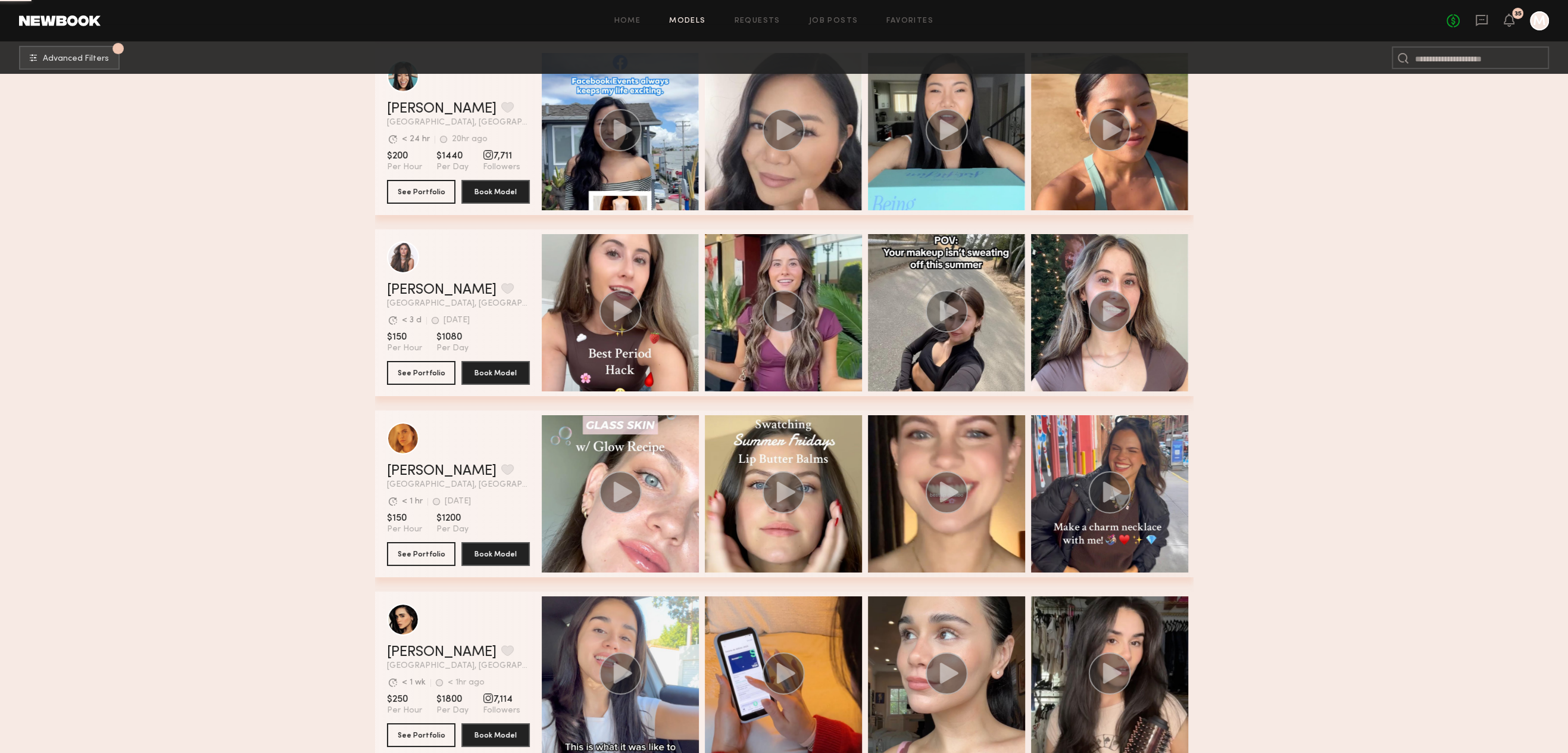
scroll to position [12207, 0]
